Goal: Find specific page/section: Find specific page/section

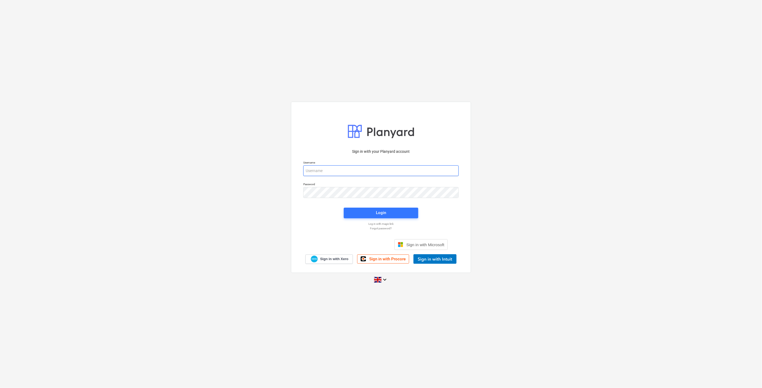
click at [348, 169] on input "email" at bounding box center [380, 170] width 155 height 11
type input "[EMAIL_ADDRESS][PERSON_NAME][DOMAIN_NAME]"
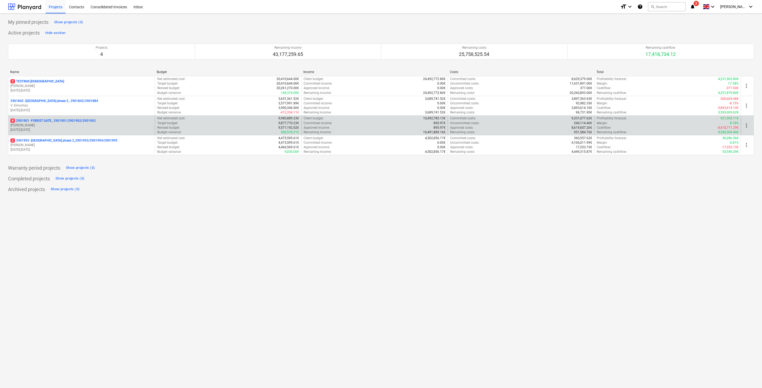
click at [99, 127] on p "[PERSON_NAME]" at bounding box center [81, 125] width 142 height 5
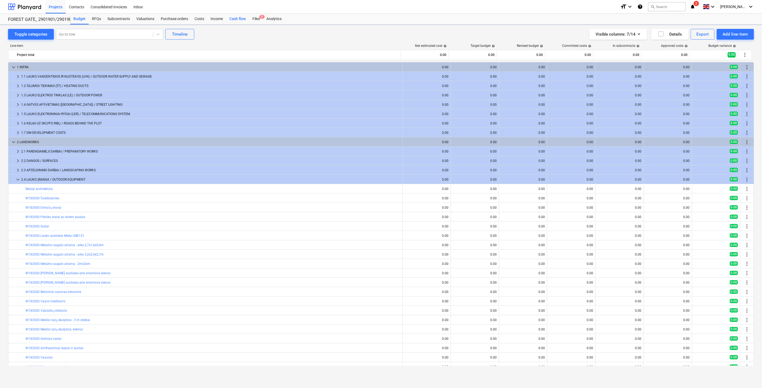
click at [238, 21] on div "Cash flow" at bounding box center [237, 19] width 23 height 11
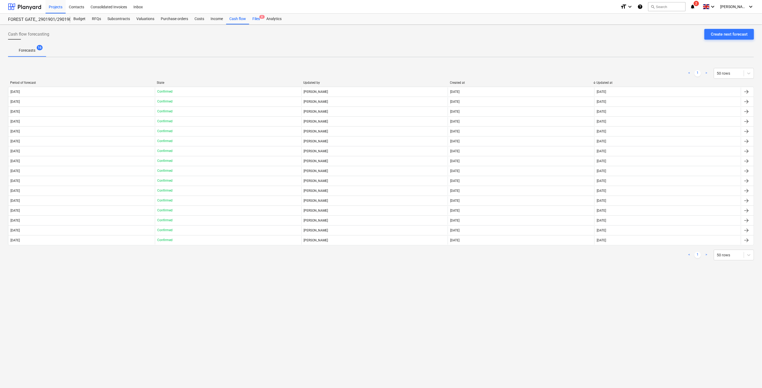
click at [254, 20] on div "Files 8" at bounding box center [256, 19] width 14 height 11
